Goal: Check status

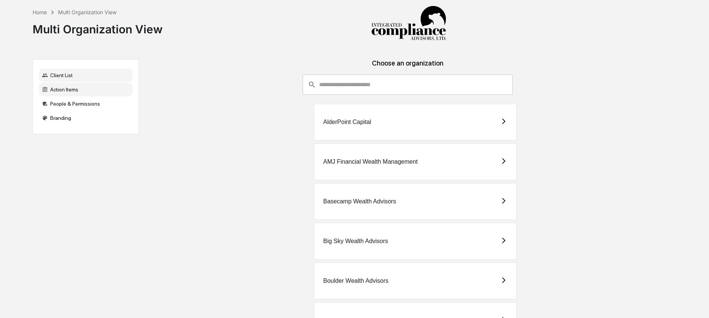
click at [91, 90] on div "Action Items" at bounding box center [86, 89] width 94 height 13
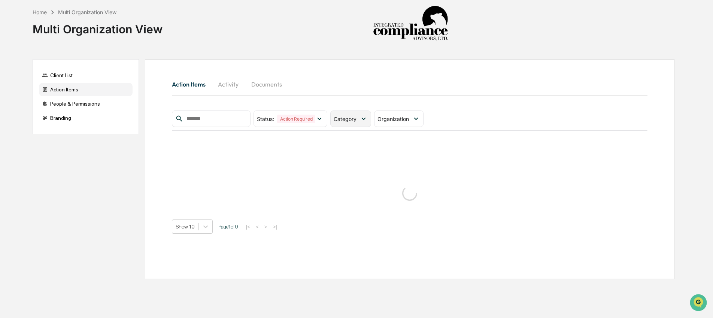
click at [354, 121] on span "Category" at bounding box center [345, 119] width 23 height 6
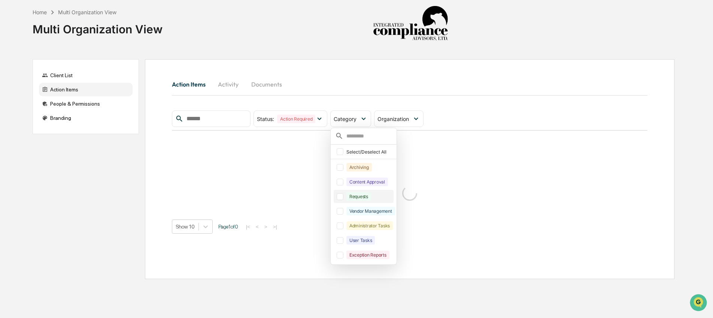
click at [360, 197] on div "Requests" at bounding box center [359, 196] width 25 height 9
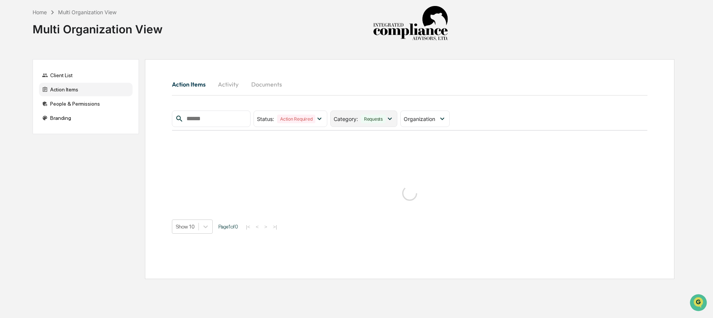
click at [381, 116] on div "Requests" at bounding box center [373, 119] width 25 height 9
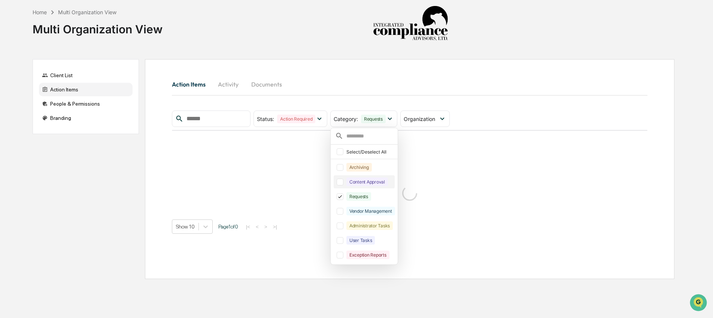
click at [366, 184] on div "Content Approval" at bounding box center [368, 182] width 42 height 9
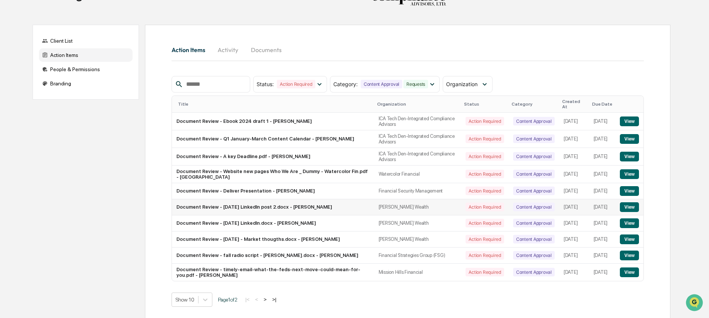
scroll to position [35, 0]
click at [630, 209] on button "View" at bounding box center [629, 207] width 19 height 10
